Goal: Task Accomplishment & Management: Manage account settings

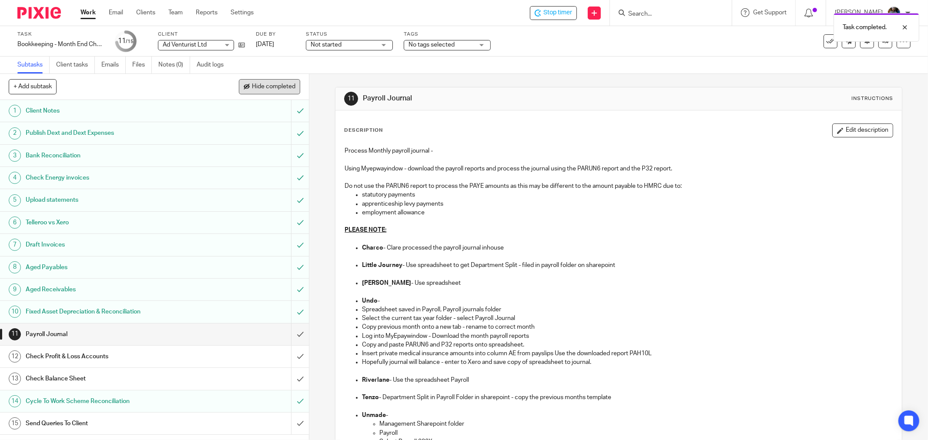
click at [267, 86] on span "Hide completed" at bounding box center [273, 86] width 43 height 7
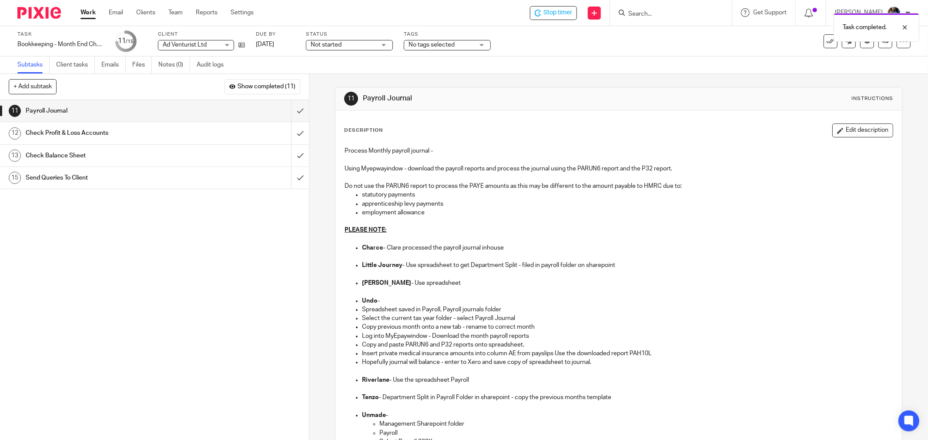
click at [645, 140] on div "Description Edit description Process Monthly payroll journal - Using Myepwayind…" at bounding box center [618, 292] width 549 height 338
click at [387, 43] on div "Not started Not started" at bounding box center [349, 45] width 87 height 10
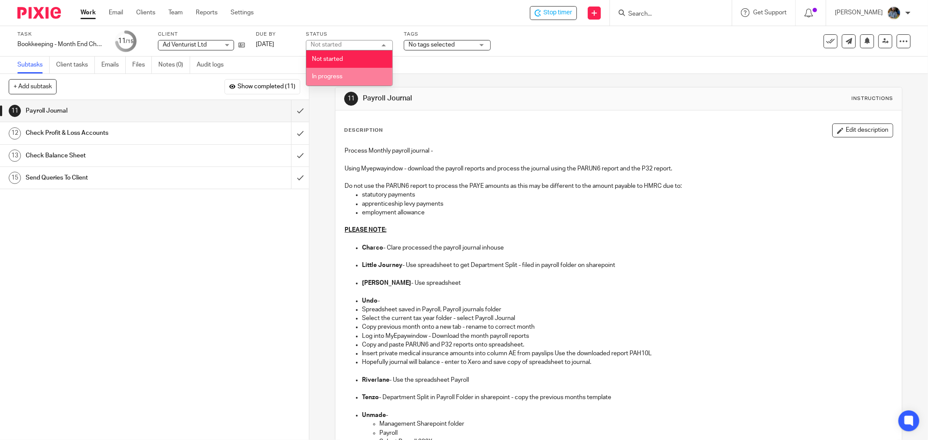
click at [362, 74] on li "In progress" at bounding box center [349, 77] width 86 height 18
click at [465, 45] on span "No tags selected" at bounding box center [440, 44] width 65 height 9
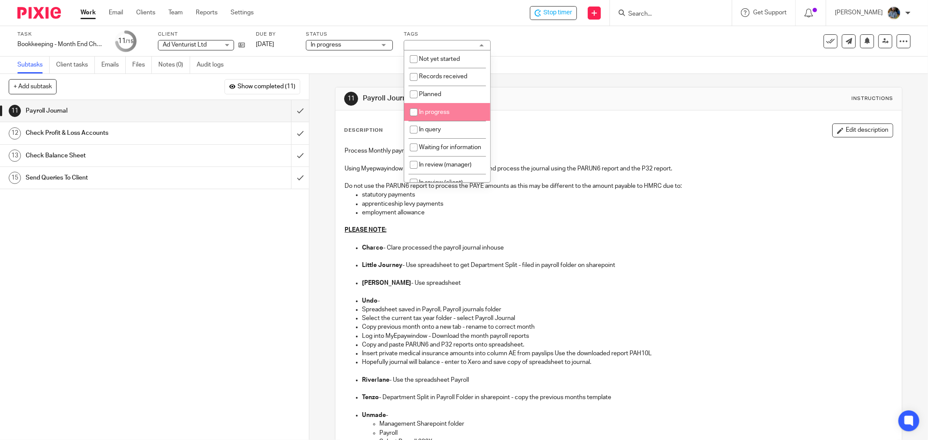
click at [440, 115] on span "In progress" at bounding box center [434, 112] width 30 height 6
checkbox input "true"
click at [609, 107] on div "11 Payroll Journal Instructions" at bounding box center [618, 98] width 566 height 23
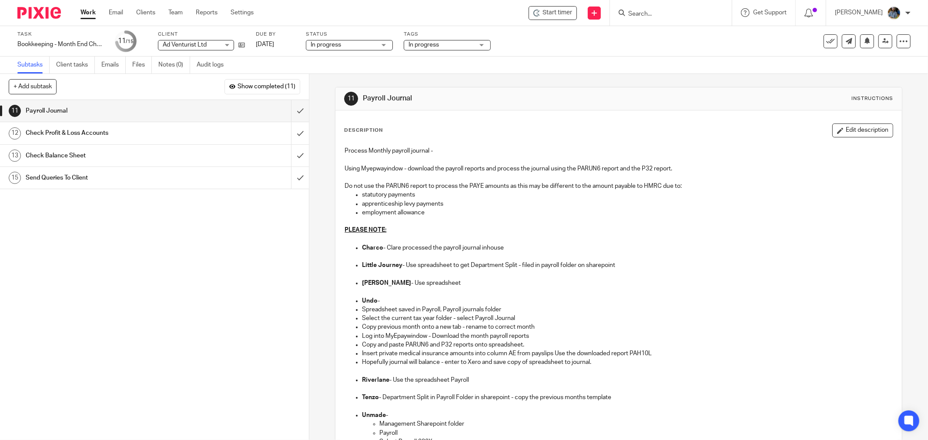
drag, startPoint x: 820, startPoint y: 44, endPoint x: 807, endPoint y: 50, distance: 14.2
click at [826, 44] on icon at bounding box center [830, 41] width 9 height 9
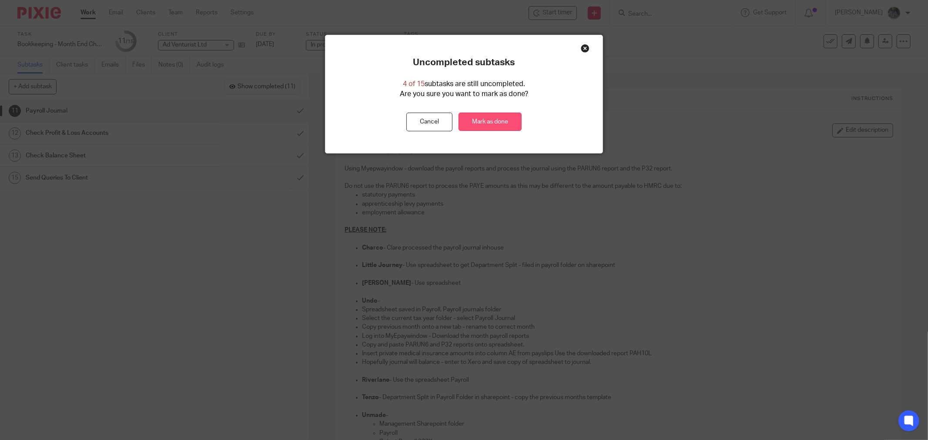
click at [480, 119] on link "Mark as done" at bounding box center [489, 122] width 63 height 19
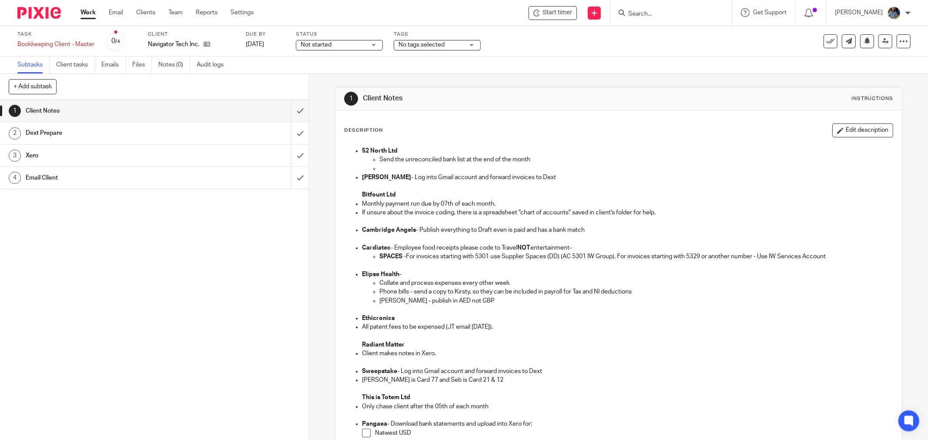
drag, startPoint x: 505, startPoint y: 110, endPoint x: 454, endPoint y: 88, distance: 56.5
click at [505, 110] on div "Description Edit description 52 North Ltd Send the unreconciled bank list at th…" at bounding box center [618, 375] width 566 height 531
click at [826, 44] on icon at bounding box center [830, 41] width 9 height 9
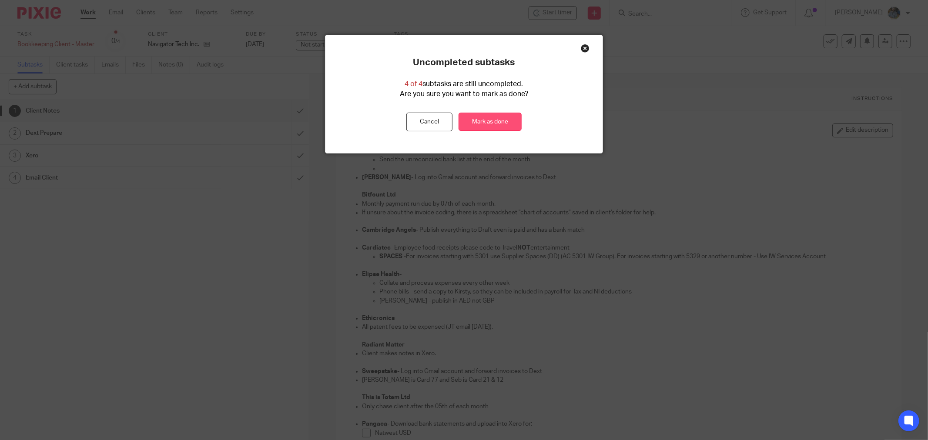
click at [496, 114] on link "Mark as done" at bounding box center [489, 122] width 63 height 19
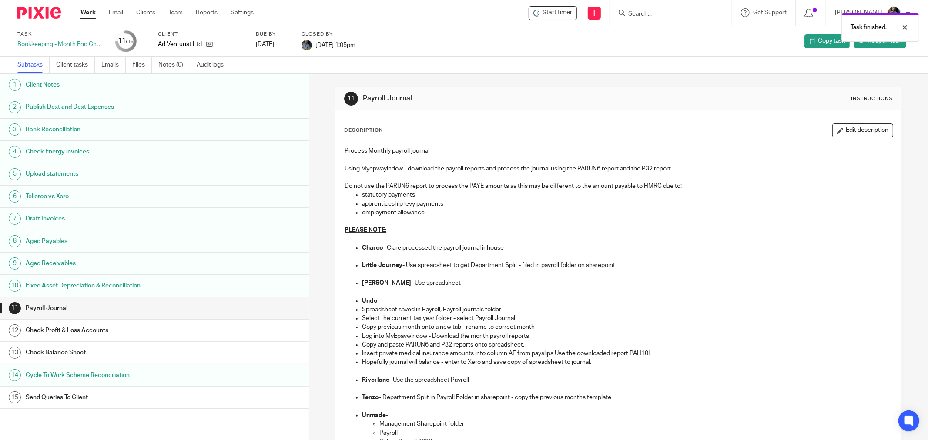
drag, startPoint x: 521, startPoint y: 141, endPoint x: 324, endPoint y: 46, distance: 218.4
click at [518, 140] on div "Description Edit description Process Monthly payroll journal - Using Myepwayind…" at bounding box center [618, 292] width 549 height 338
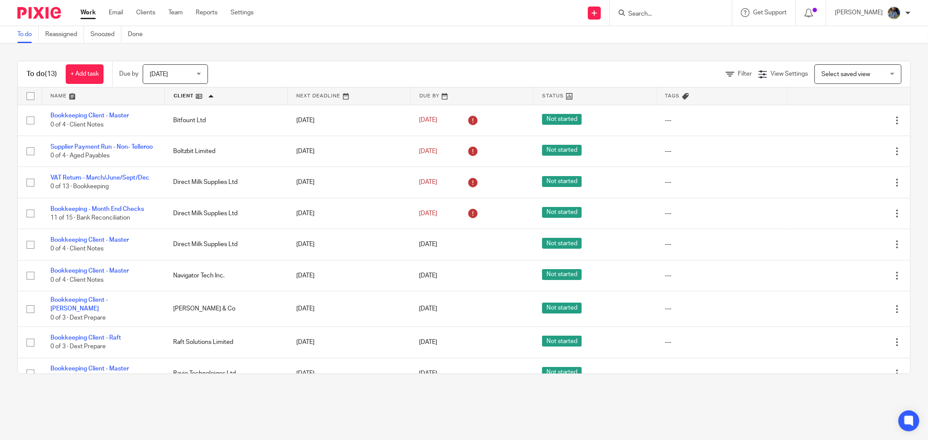
click at [332, 45] on div "To do (13) + Add task Due by [DATE] [DATE] [DATE] [DATE] This week Next week Th…" at bounding box center [464, 217] width 928 height 348
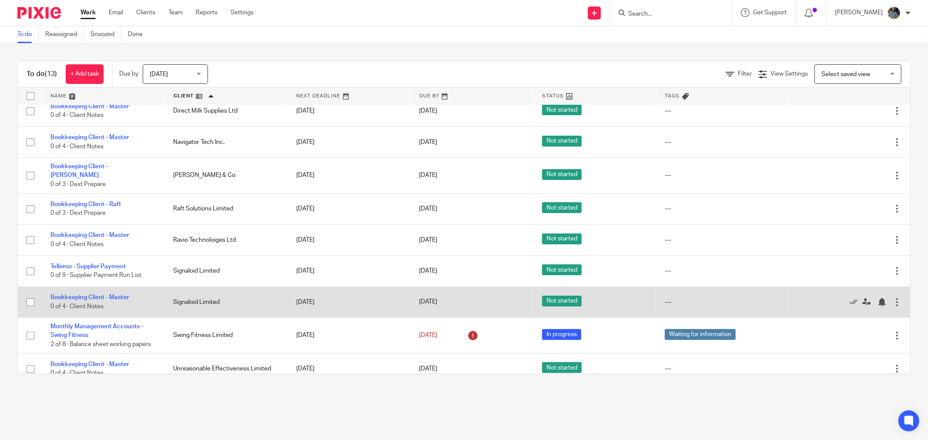
scroll to position [147, 0]
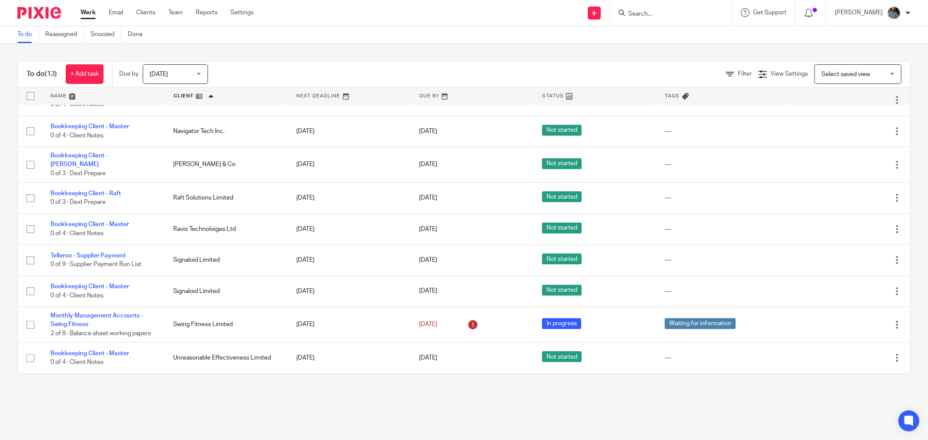
click at [223, 410] on main "To do Reassigned Snoozed Done To do (13) + Add task Due by Today Today Today To…" at bounding box center [464, 220] width 928 height 440
click at [208, 377] on div "To do (13) + Add task Due by Today Today Today Tomorrow This week Next week Thi…" at bounding box center [464, 217] width 928 height 348
click at [440, 392] on main "To do Reassigned Snoozed Done To do (13) + Add task Due by Today Today Today To…" at bounding box center [464, 220] width 928 height 440
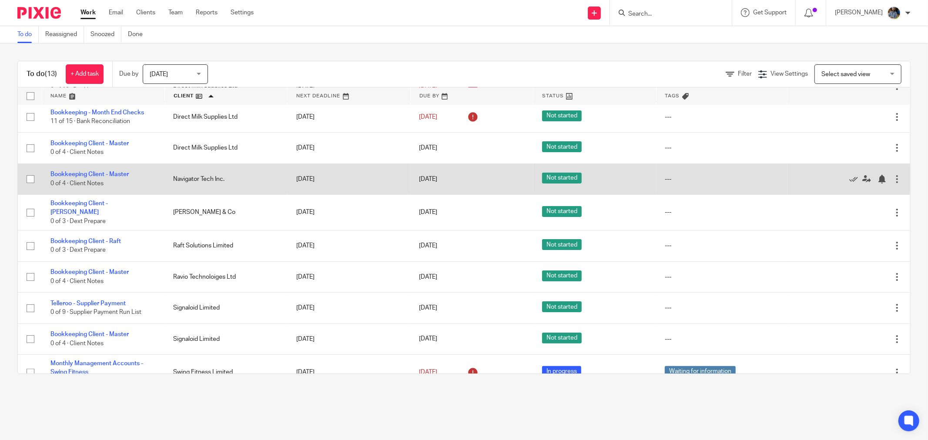
scroll to position [2, 0]
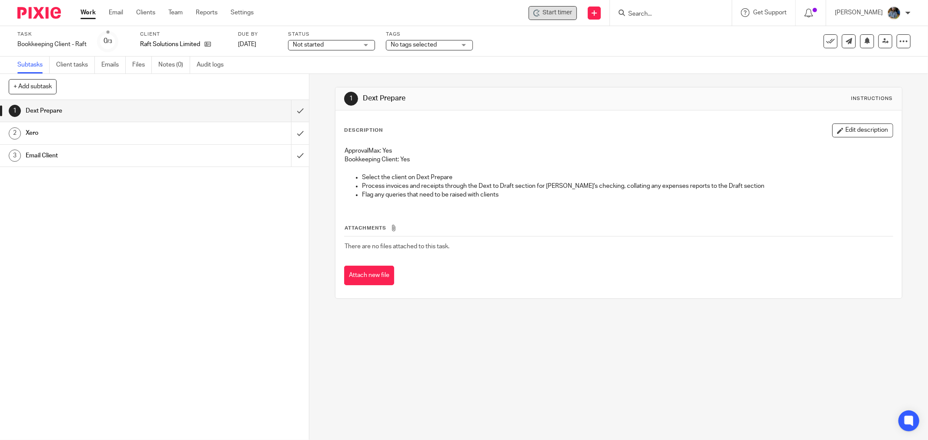
click at [553, 8] on span "Start timer" at bounding box center [557, 12] width 30 height 9
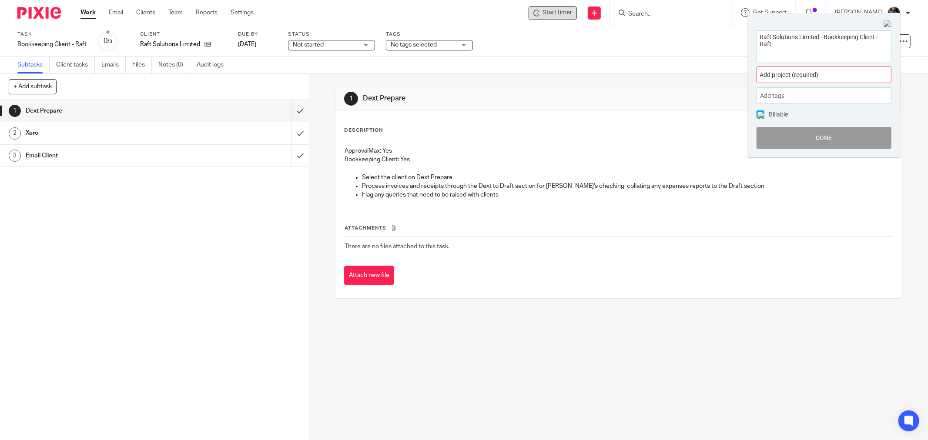
click at [803, 75] on span "Add project (required) :" at bounding box center [814, 74] width 110 height 9
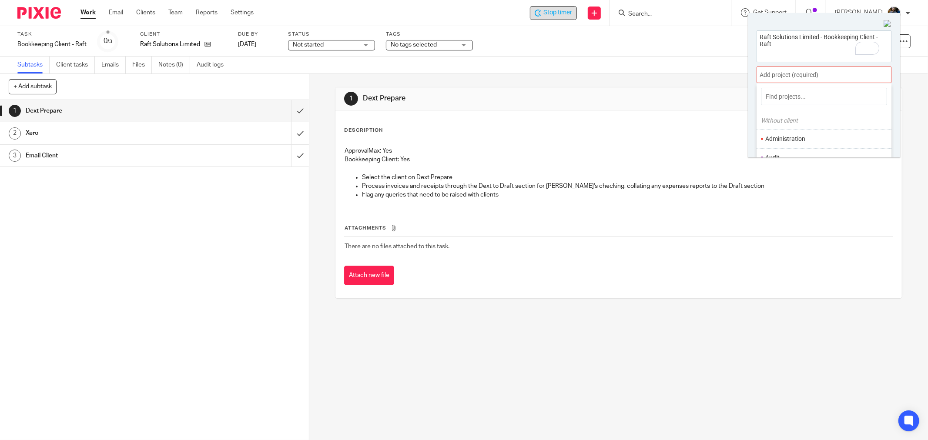
scroll to position [48, 0]
click at [788, 129] on li "Bookkeeping" at bounding box center [821, 128] width 113 height 9
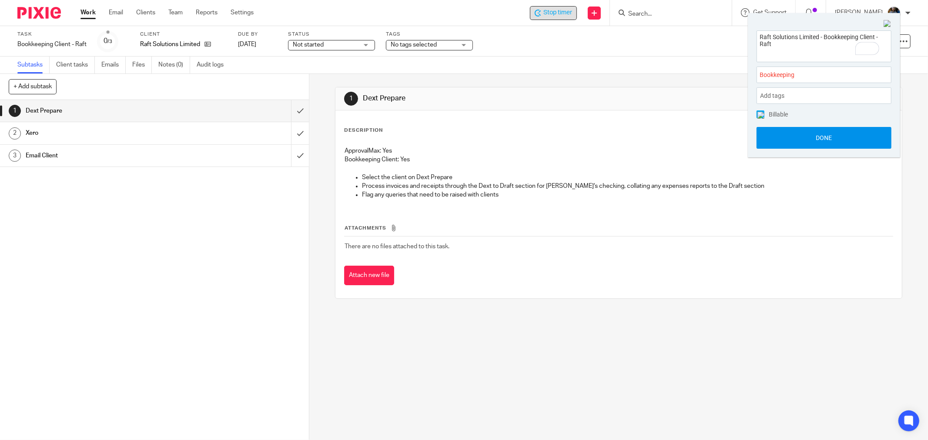
click at [831, 147] on button "Done" at bounding box center [823, 138] width 135 height 22
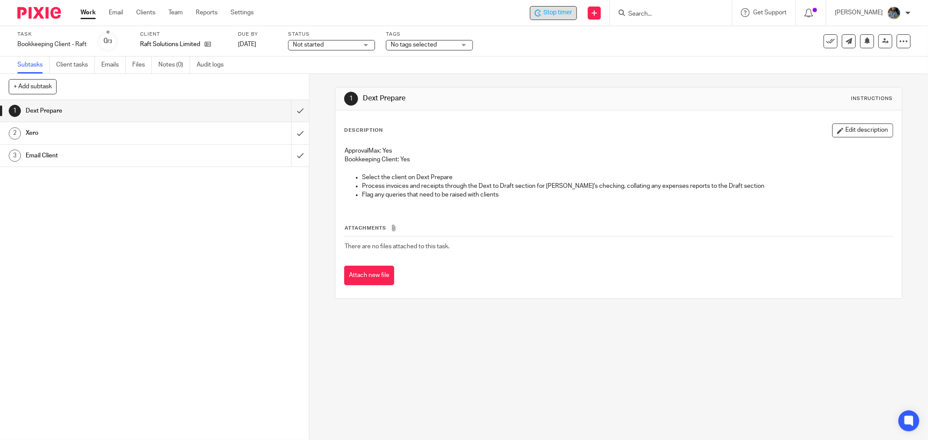
click at [827, 140] on div "Description Edit description ApprovalMax: Yes Bookkeeping Client: Yes Select th…" at bounding box center [618, 164] width 549 height 83
click at [291, 111] on input "submit" at bounding box center [154, 111] width 309 height 22
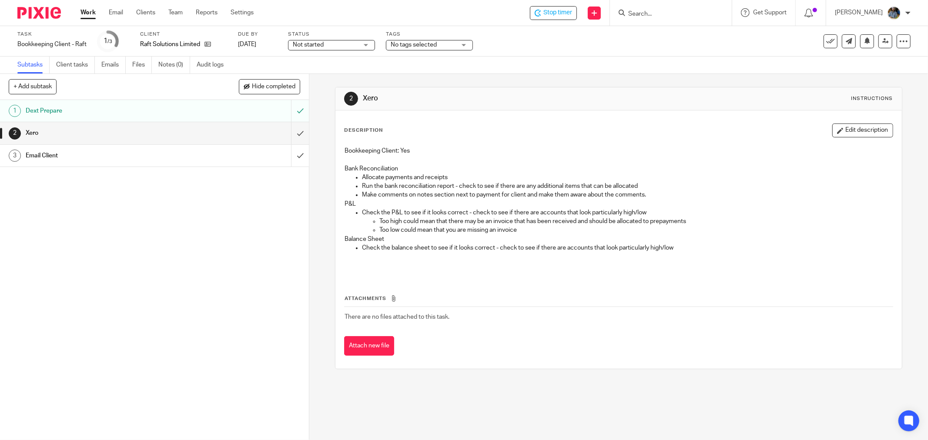
click at [441, 140] on div "Description Edit description Bookkeeping Client: Yes Bank Reconciliation Alloca…" at bounding box center [618, 199] width 549 height 153
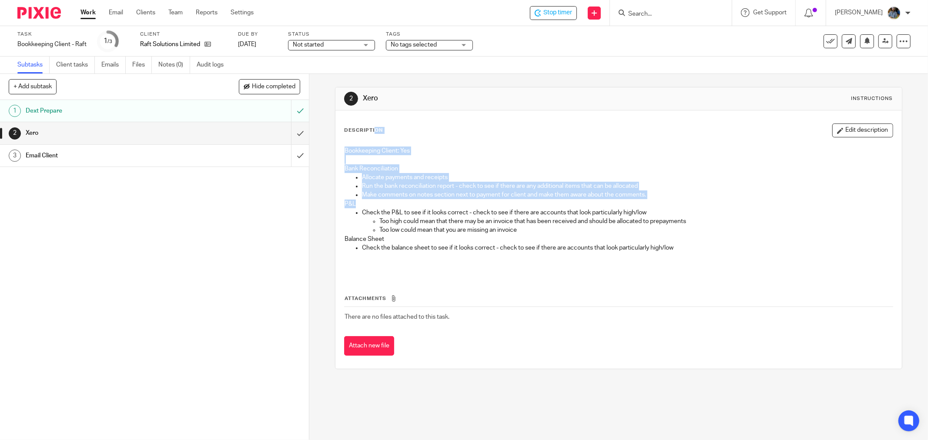
drag, startPoint x: 383, startPoint y: 160, endPoint x: 623, endPoint y: 265, distance: 262.7
click at [645, 207] on div "Description Edit description Bookkeeping Client: Yes Bank Reconciliation Alloca…" at bounding box center [618, 199] width 549 height 153
click at [622, 266] on p at bounding box center [618, 261] width 548 height 18
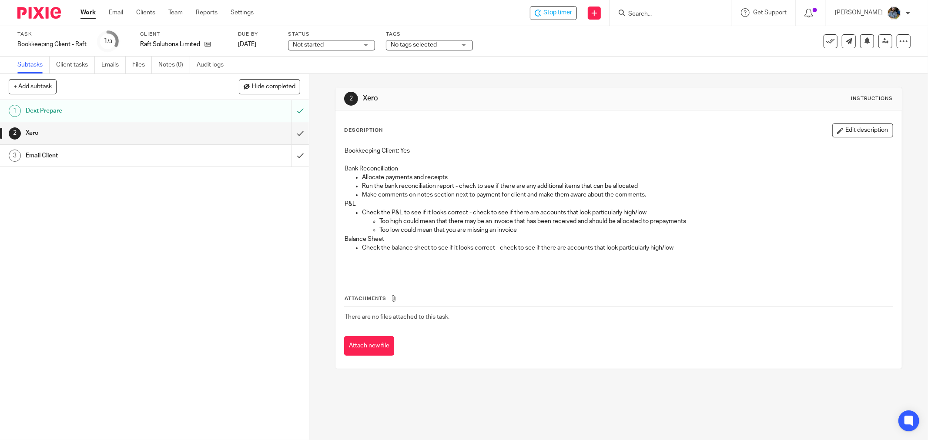
drag, startPoint x: 658, startPoint y: 247, endPoint x: 866, endPoint y: 197, distance: 214.2
click at [416, 132] on div "Description Edit description Bookkeeping Client: Yes Bank Reconciliation Alloca…" at bounding box center [618, 199] width 549 height 153
click at [580, 245] on p "Check the balance sheet to see if it looks correct - check to see if there are …" at bounding box center [627, 248] width 531 height 9
click at [543, 133] on div "Description Edit description" at bounding box center [618, 130] width 549 height 14
click at [553, 309] on td "There are no files attached to this task." at bounding box center [618, 317] width 549 height 21
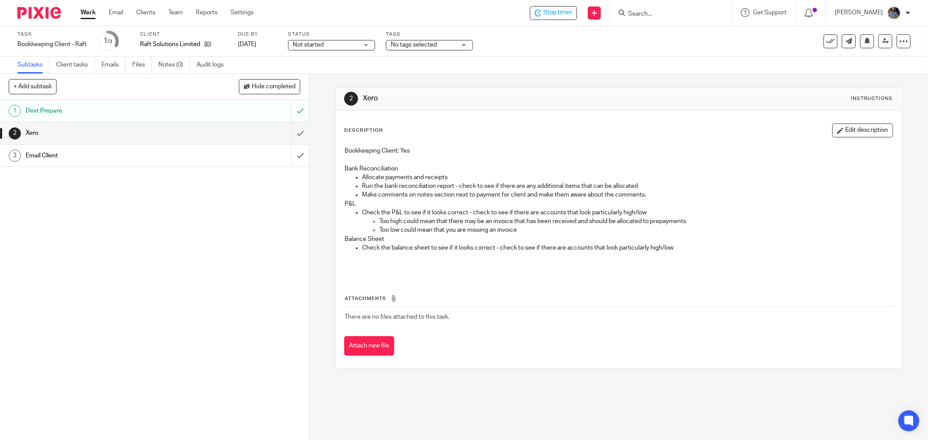
drag, startPoint x: 554, startPoint y: 309, endPoint x: 553, endPoint y: 316, distance: 7.1
click at [554, 310] on td "There are no files attached to this task." at bounding box center [618, 317] width 549 height 21
drag, startPoint x: 551, startPoint y: 327, endPoint x: 572, endPoint y: 97, distance: 231.0
click at [345, 97] on div "2 Xero Instructions Description Edit description Bookkeeping Client: Yes Bank R…" at bounding box center [618, 228] width 567 height 282
click at [615, 100] on h1 "Xero" at bounding box center [500, 98] width 274 height 9
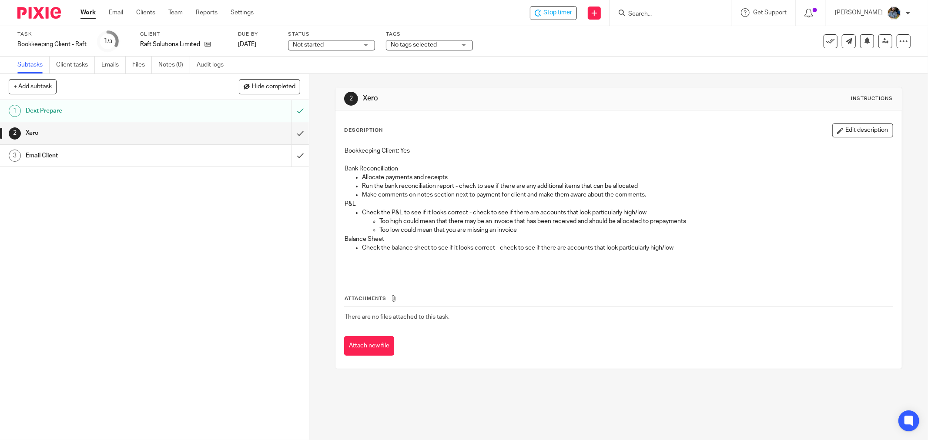
click at [615, 89] on div "2 Xero Instructions" at bounding box center [618, 98] width 566 height 23
click at [613, 89] on div "2 Xero Instructions" at bounding box center [618, 98] width 566 height 23
click at [591, 58] on div "Subtasks Client tasks Emails Files Notes (0) Audit logs" at bounding box center [464, 65] width 928 height 17
click at [826, 42] on icon at bounding box center [830, 41] width 9 height 9
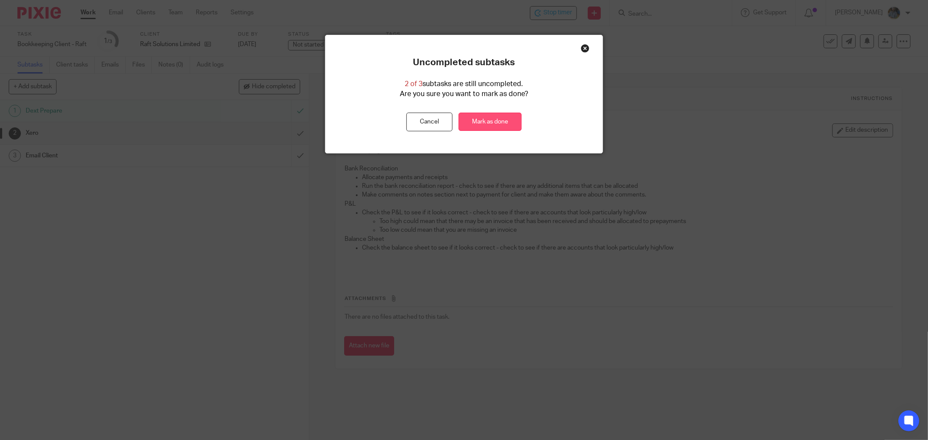
click at [480, 123] on link "Mark as done" at bounding box center [489, 122] width 63 height 19
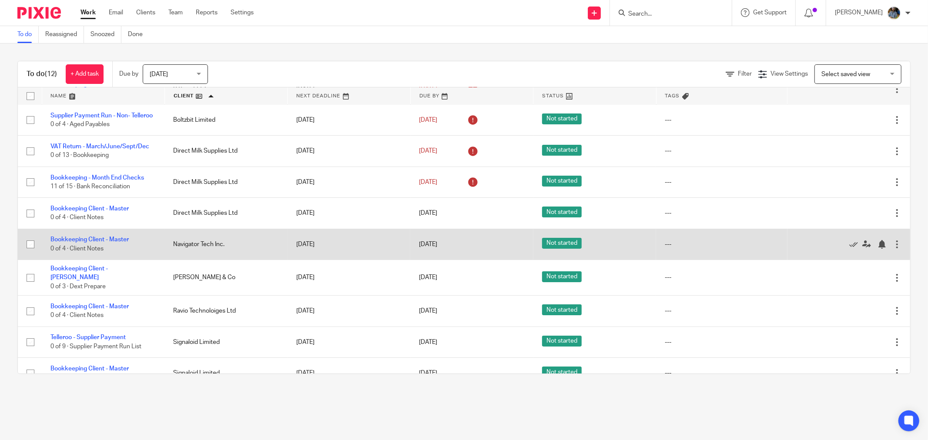
scroll to position [48, 0]
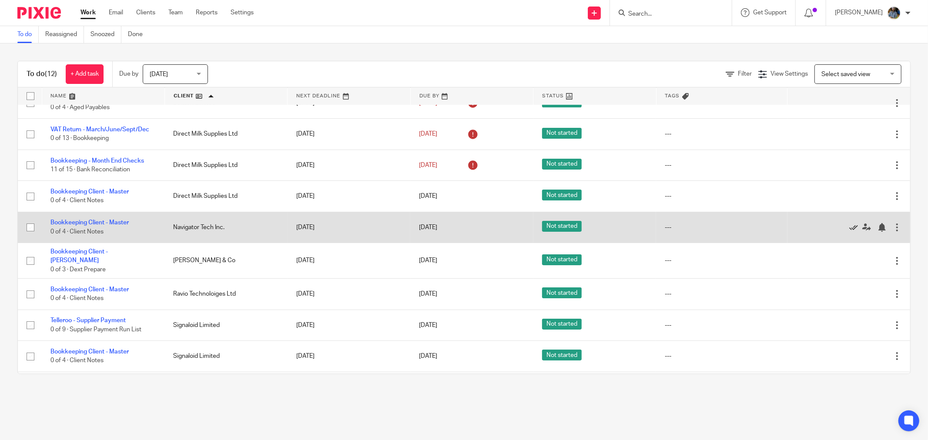
click at [849, 232] on icon at bounding box center [853, 227] width 9 height 9
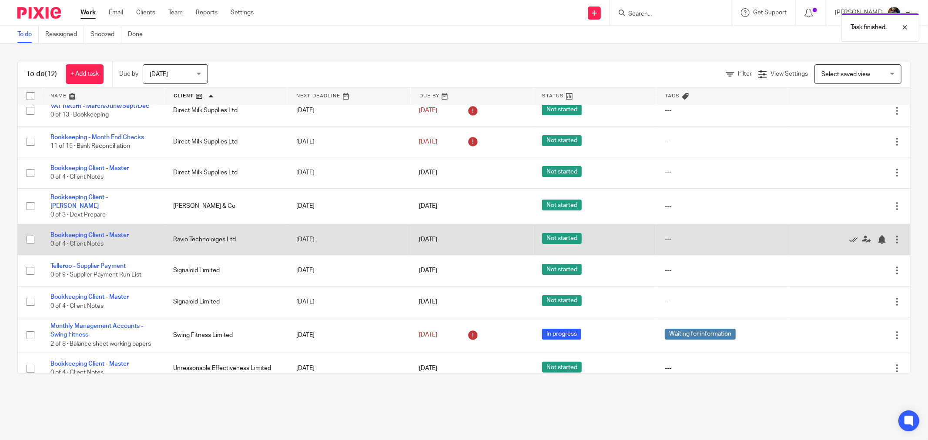
scroll to position [85, 0]
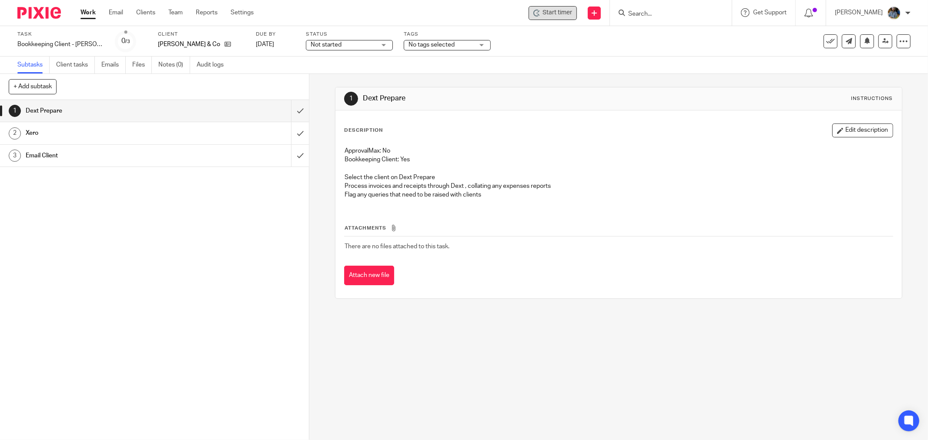
click at [568, 14] on span "Start timer" at bounding box center [557, 12] width 30 height 9
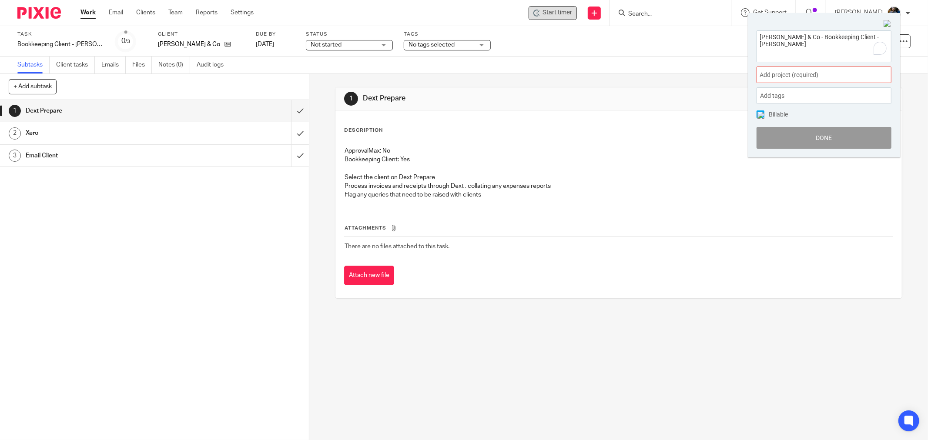
click at [794, 75] on span "Add project (required) :" at bounding box center [814, 74] width 110 height 9
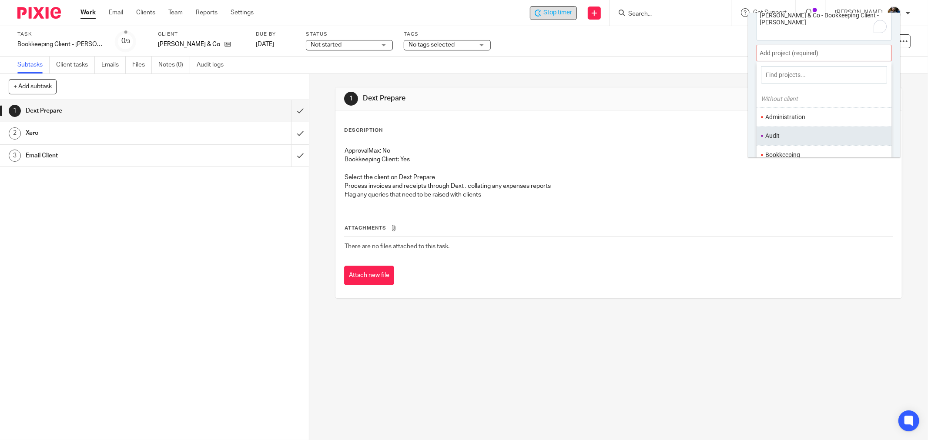
scroll to position [43, 0]
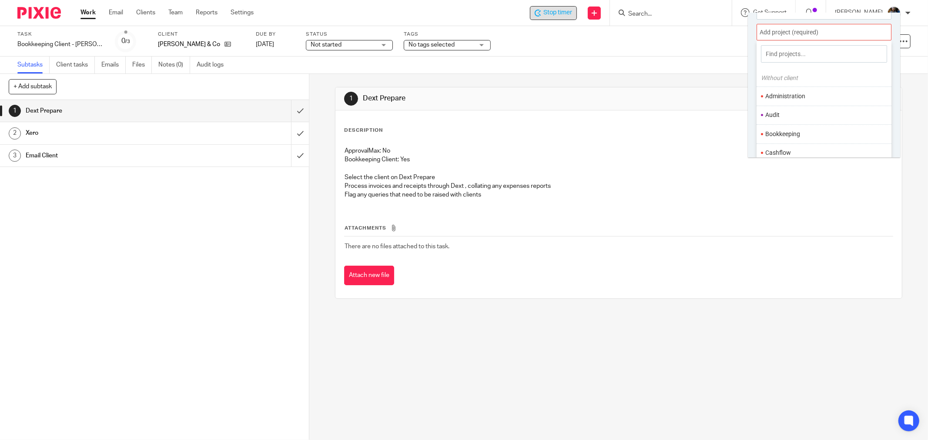
click at [792, 130] on li "Bookkeeping" at bounding box center [821, 134] width 113 height 9
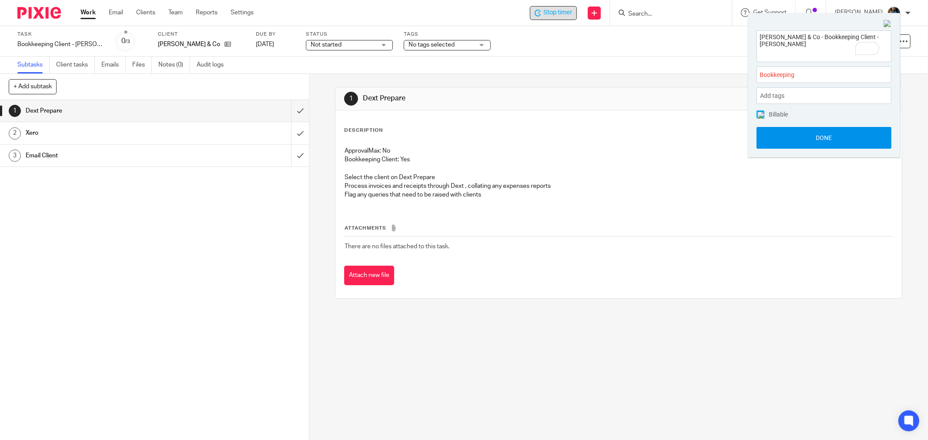
scroll to position [0, 0]
click at [827, 137] on button "Done" at bounding box center [823, 138] width 135 height 22
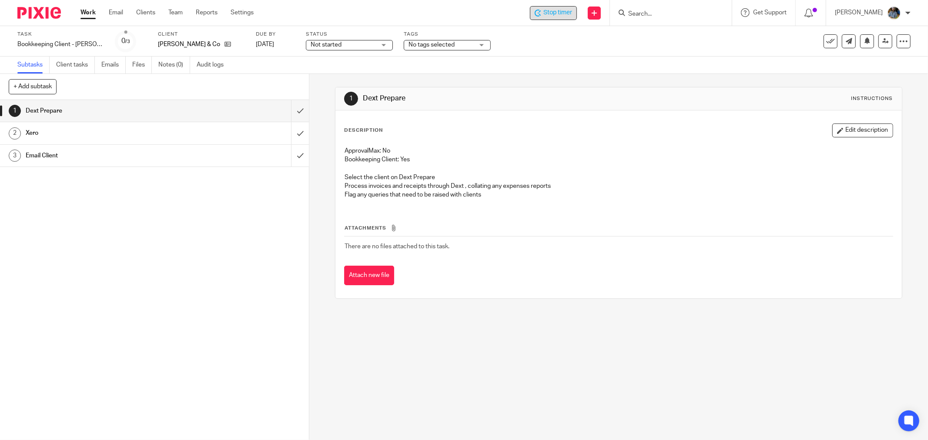
click at [625, 123] on div "Description Edit description" at bounding box center [618, 130] width 549 height 14
click at [184, 234] on div "1 Dext Prepare 2 Xero 3 Email Client" at bounding box center [154, 270] width 309 height 340
drag, startPoint x: 670, startPoint y: 118, endPoint x: 507, endPoint y: 94, distance: 165.2
click at [668, 119] on div "Description Edit description ApprovalMax: No Bookkeeping Client: Yes Select the…" at bounding box center [618, 204] width 566 height 188
click at [626, 127] on div "Description Edit description" at bounding box center [618, 130] width 549 height 14
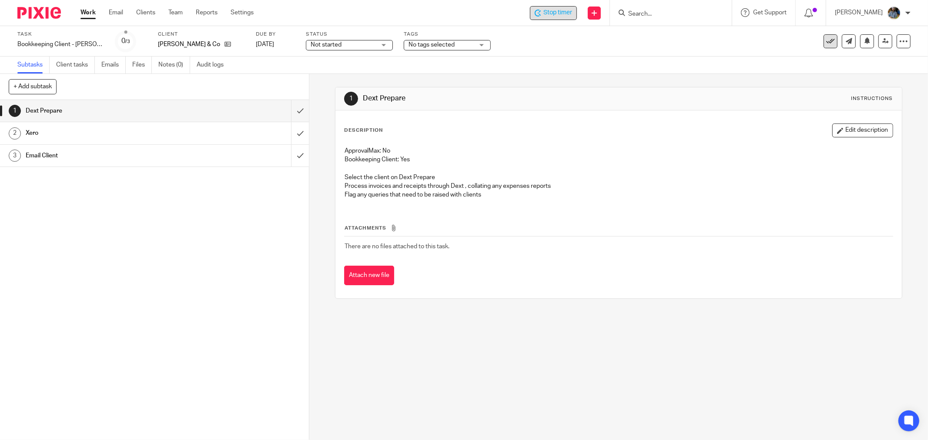
click at [823, 45] on button at bounding box center [830, 41] width 14 height 14
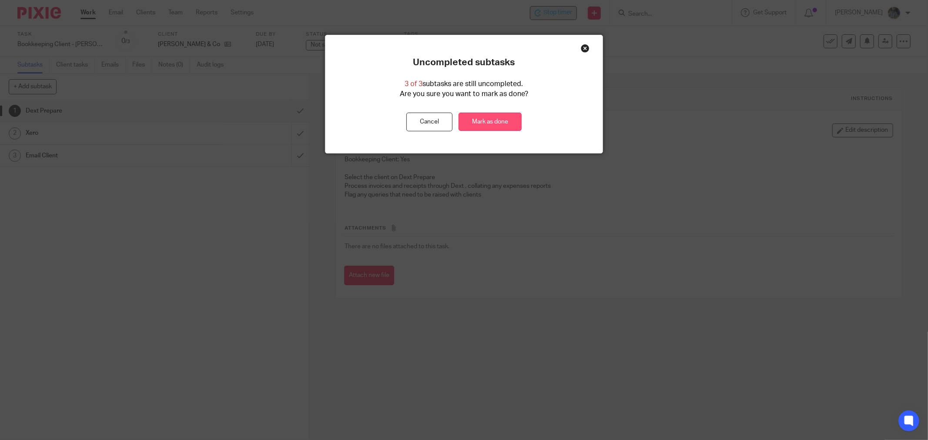
click at [493, 122] on link "Mark as done" at bounding box center [489, 122] width 63 height 19
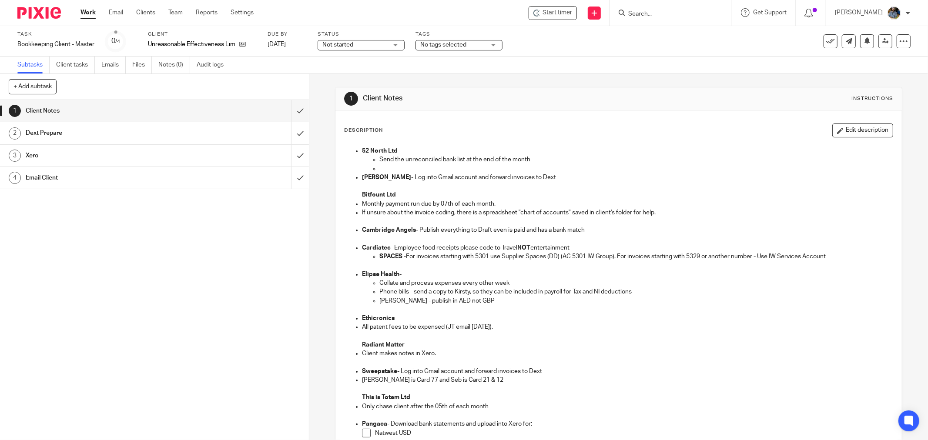
click at [531, 110] on div "Description Edit description 52 North Ltd Send the unreconciled bank list at th…" at bounding box center [618, 375] width 566 height 531
click at [564, 15] on span "Start timer" at bounding box center [557, 12] width 30 height 9
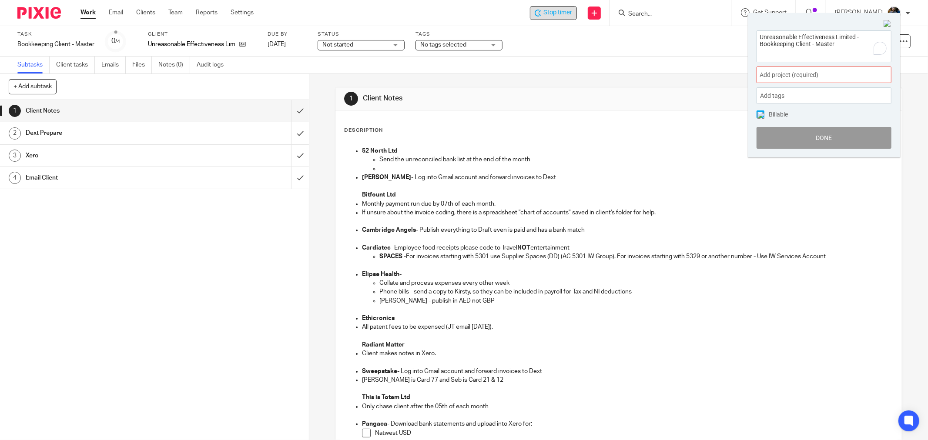
click at [822, 70] on div "Add project (required) :" at bounding box center [823, 75] width 135 height 17
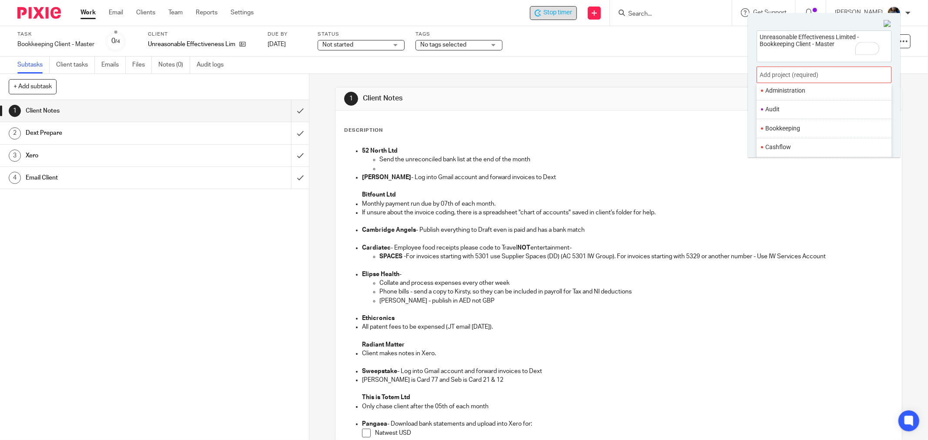
click at [810, 130] on li "Bookkeeping" at bounding box center [821, 128] width 113 height 9
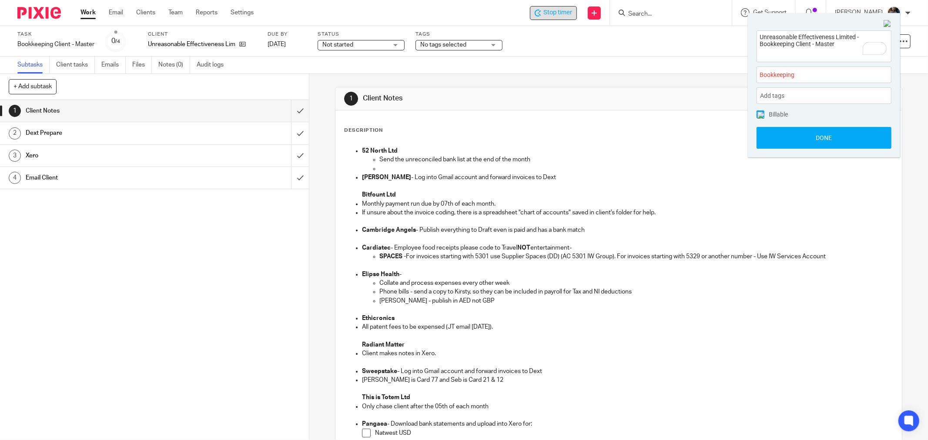
drag, startPoint x: 832, startPoint y: 135, endPoint x: 781, endPoint y: 130, distance: 50.6
click at [831, 135] on button "Done" at bounding box center [823, 138] width 135 height 22
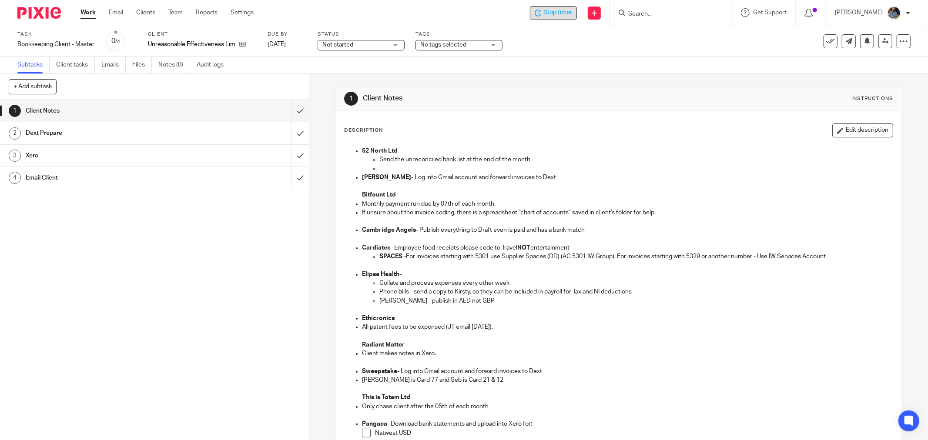
click at [627, 107] on div "1 Client Notes Instructions" at bounding box center [618, 98] width 566 height 23
click at [707, 214] on p "If unsure about the invoice coding, there is a spreadsheet "chart of accounts" …" at bounding box center [627, 212] width 531 height 9
drag, startPoint x: 657, startPoint y: 147, endPoint x: 673, endPoint y: 126, distance: 26.0
click at [657, 146] on div "52 North Ltd Send the unreconciled bank list at the end of the month [PERSON_NA…" at bounding box center [618, 345] width 557 height 407
click at [823, 45] on button at bounding box center [830, 41] width 14 height 14
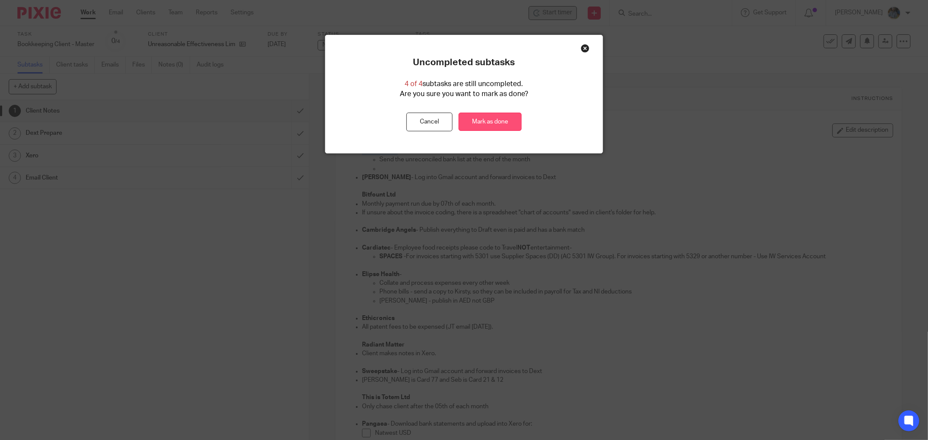
drag, startPoint x: 496, startPoint y: 118, endPoint x: 475, endPoint y: 114, distance: 21.2
click at [496, 118] on link "Mark as done" at bounding box center [489, 122] width 63 height 19
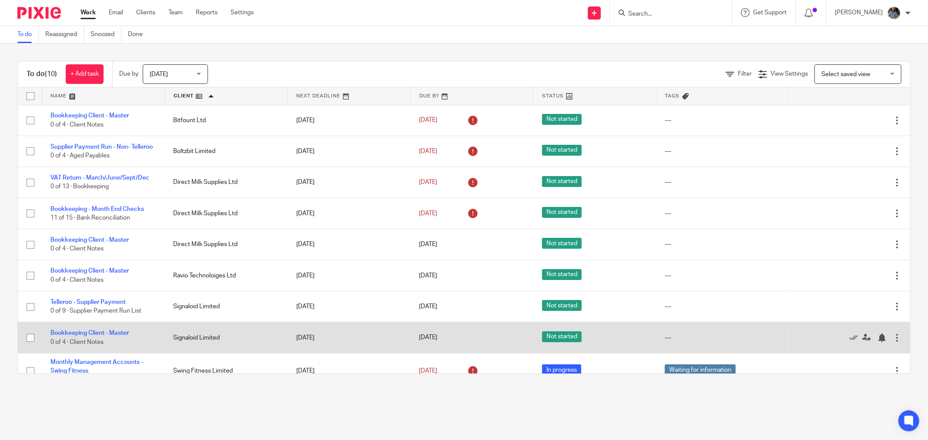
scroll to position [22, 0]
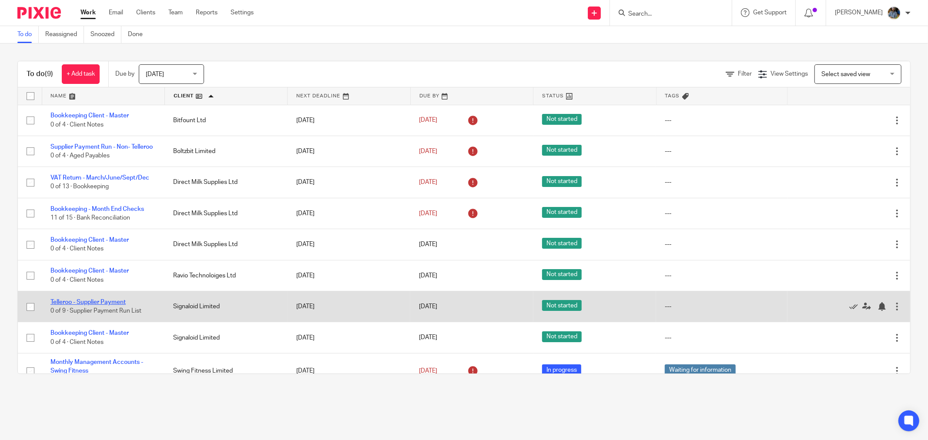
scroll to position [22, 0]
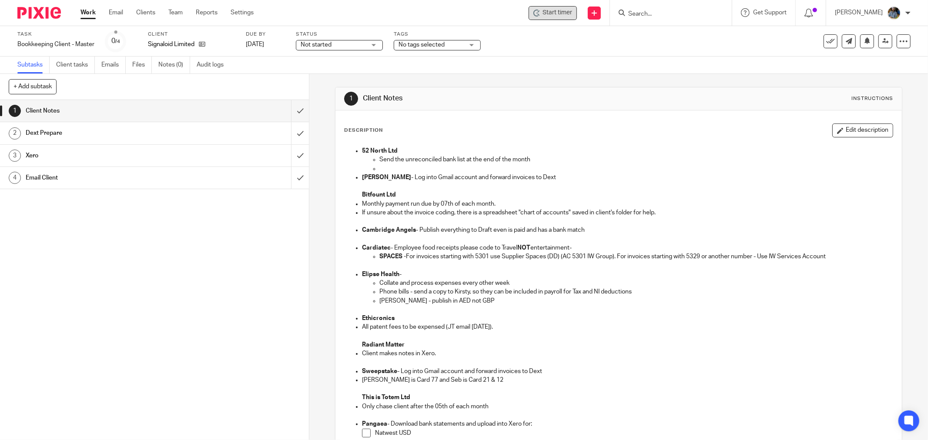
click at [554, 18] on div "Start timer" at bounding box center [552, 13] width 48 height 14
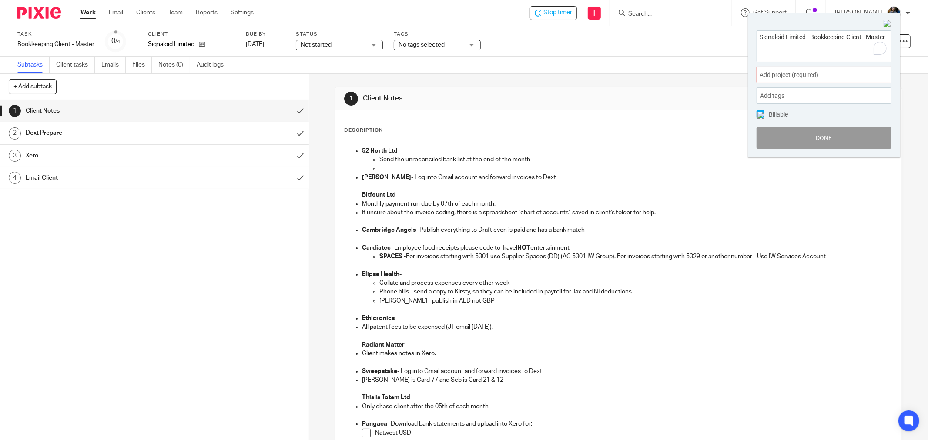
click at [831, 75] on span "Add project (required) :" at bounding box center [814, 74] width 110 height 9
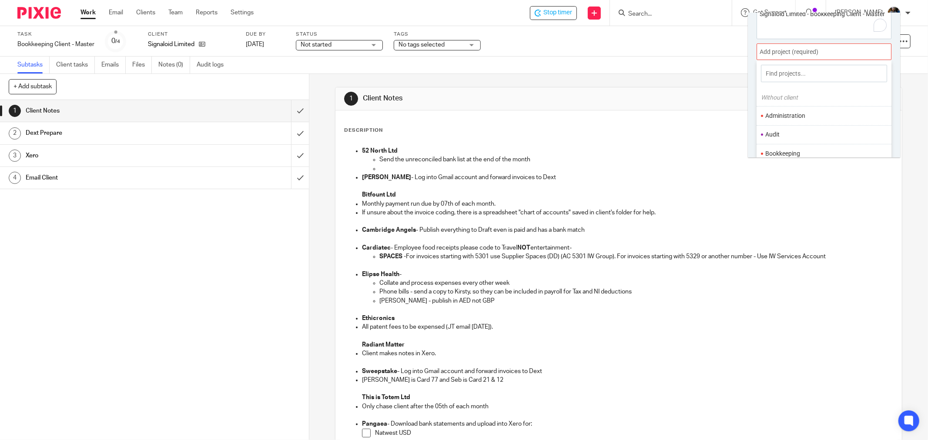
scroll to position [43, 0]
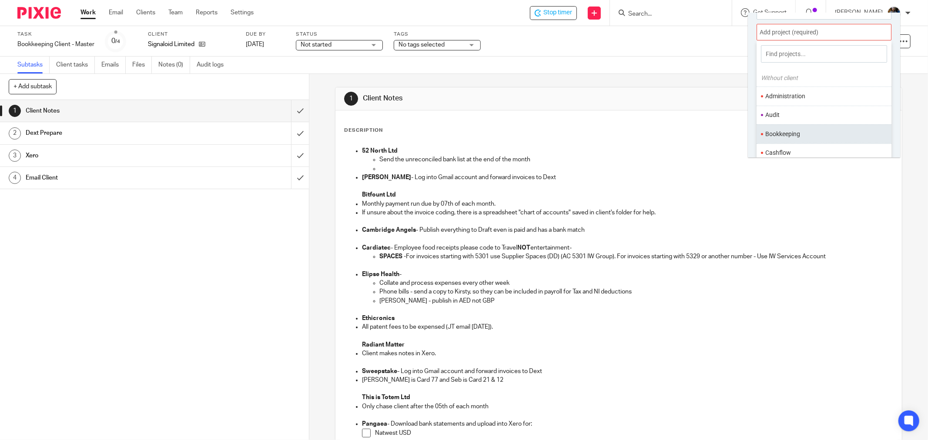
click at [793, 133] on li "Bookkeeping" at bounding box center [821, 134] width 113 height 9
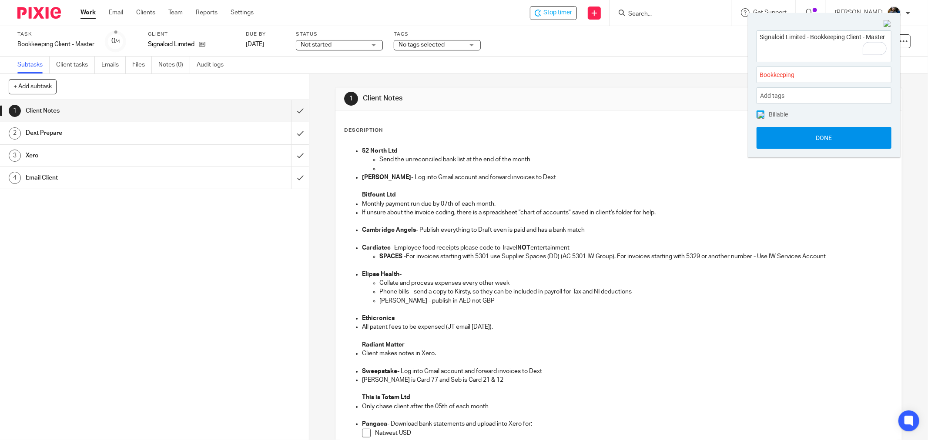
click at [831, 143] on button "Done" at bounding box center [823, 138] width 135 height 22
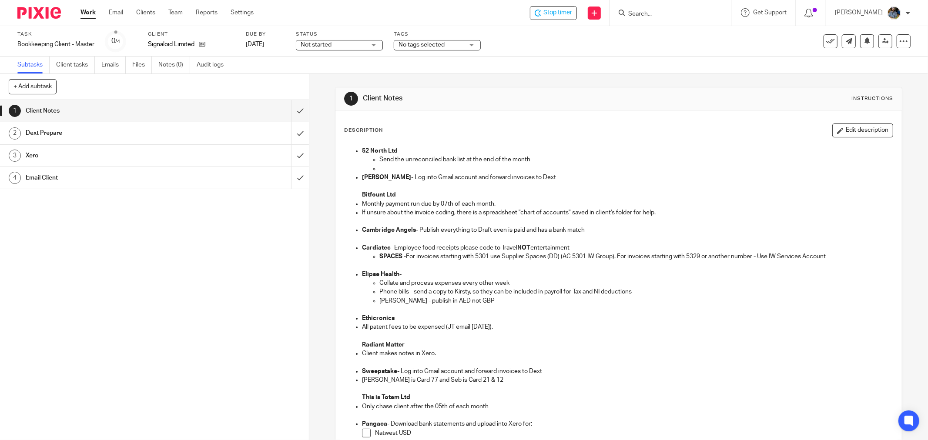
drag, startPoint x: 637, startPoint y: 120, endPoint x: 650, endPoint y: 121, distance: 13.5
click at [637, 120] on div "Description Edit description 52 North Ltd Send the unreconciled bank list at th…" at bounding box center [618, 375] width 566 height 531
